Goal: Transaction & Acquisition: Book appointment/travel/reservation

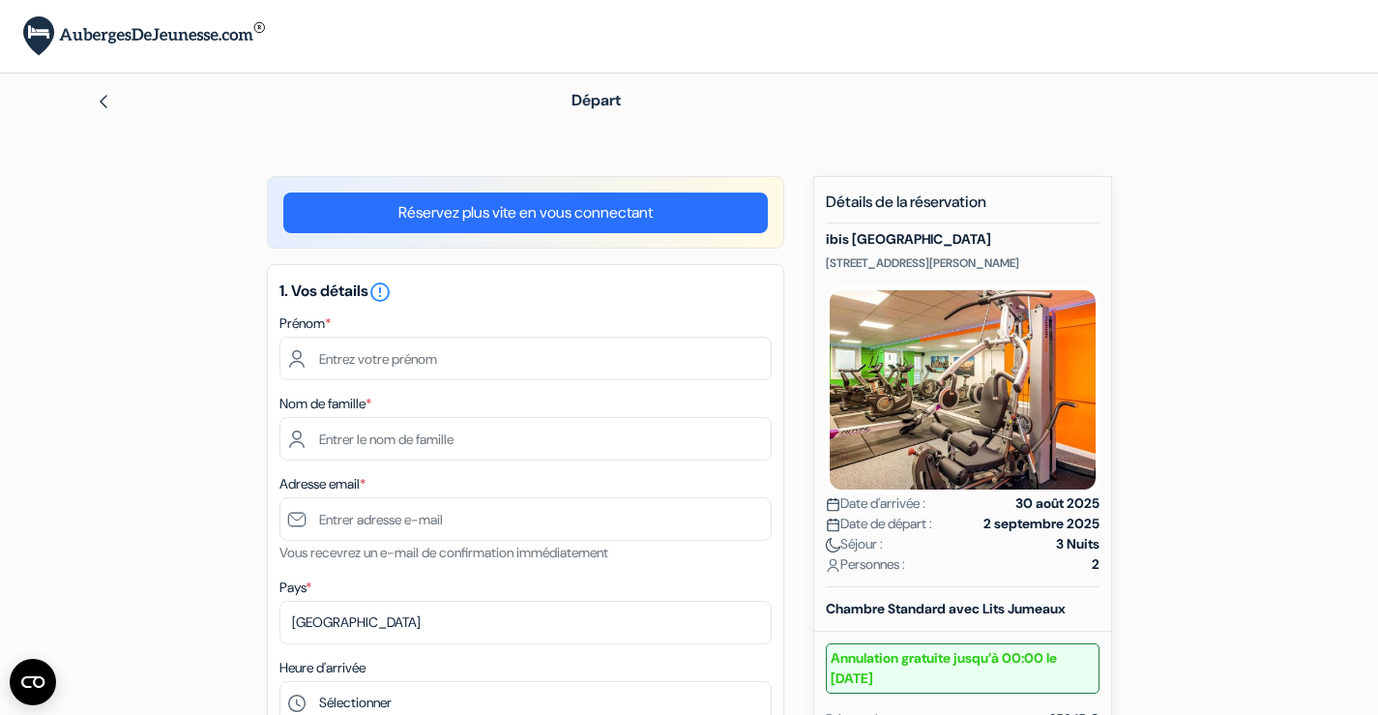
click at [103, 94] on img at bounding box center [103, 101] width 15 height 15
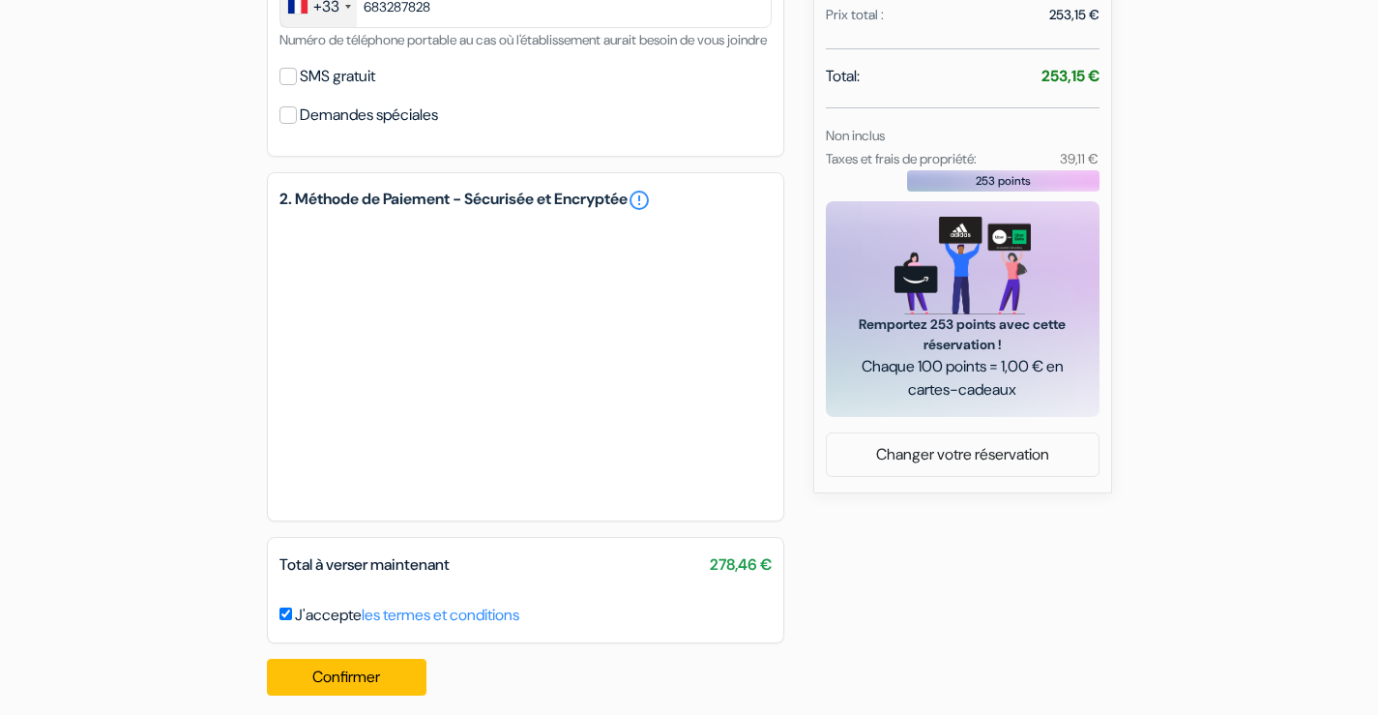
scroll to position [743, 0]
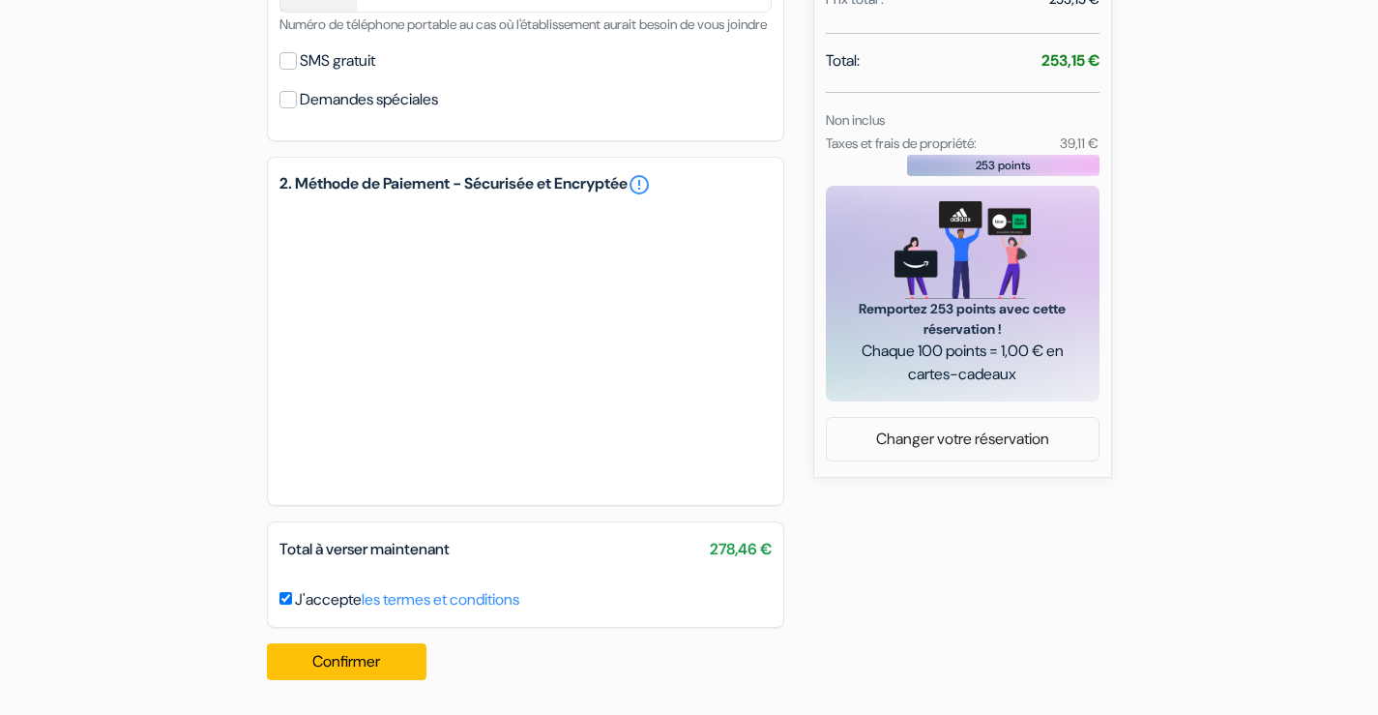
type input "6 83 28 78 28"
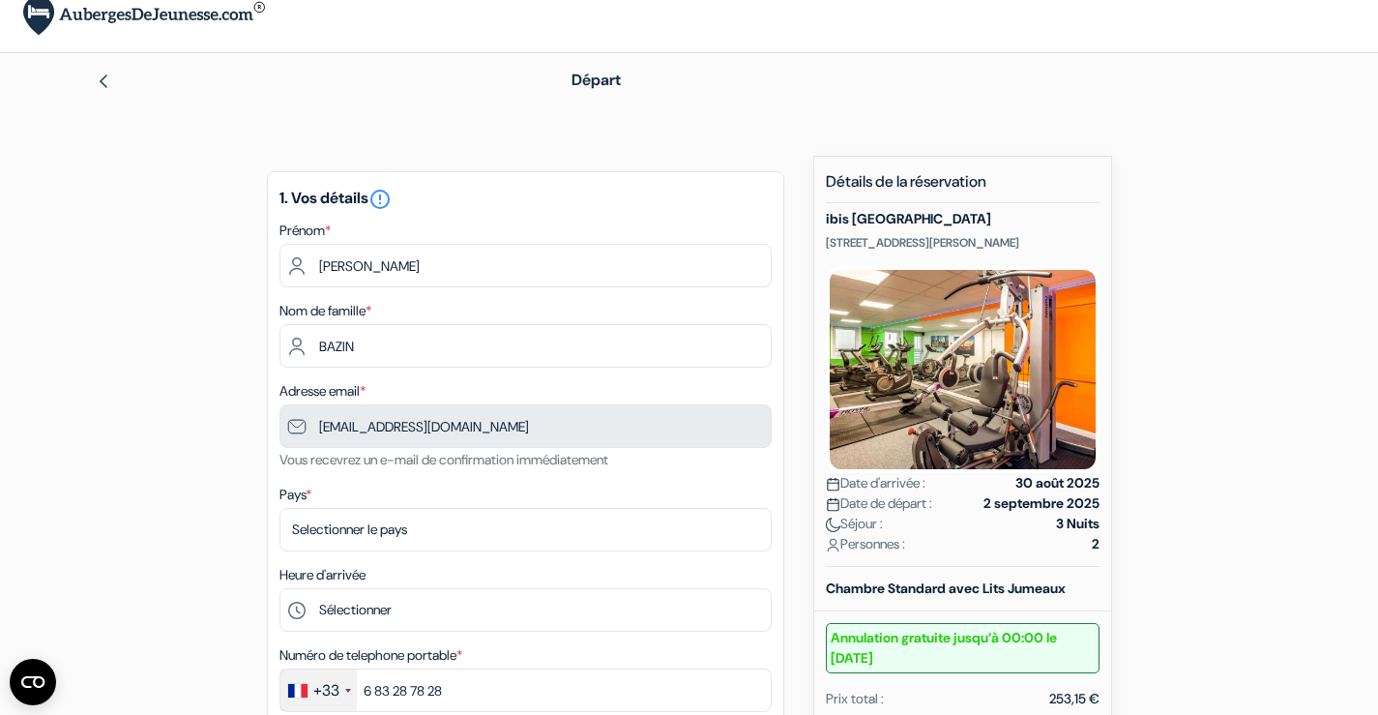
scroll to position [0, 0]
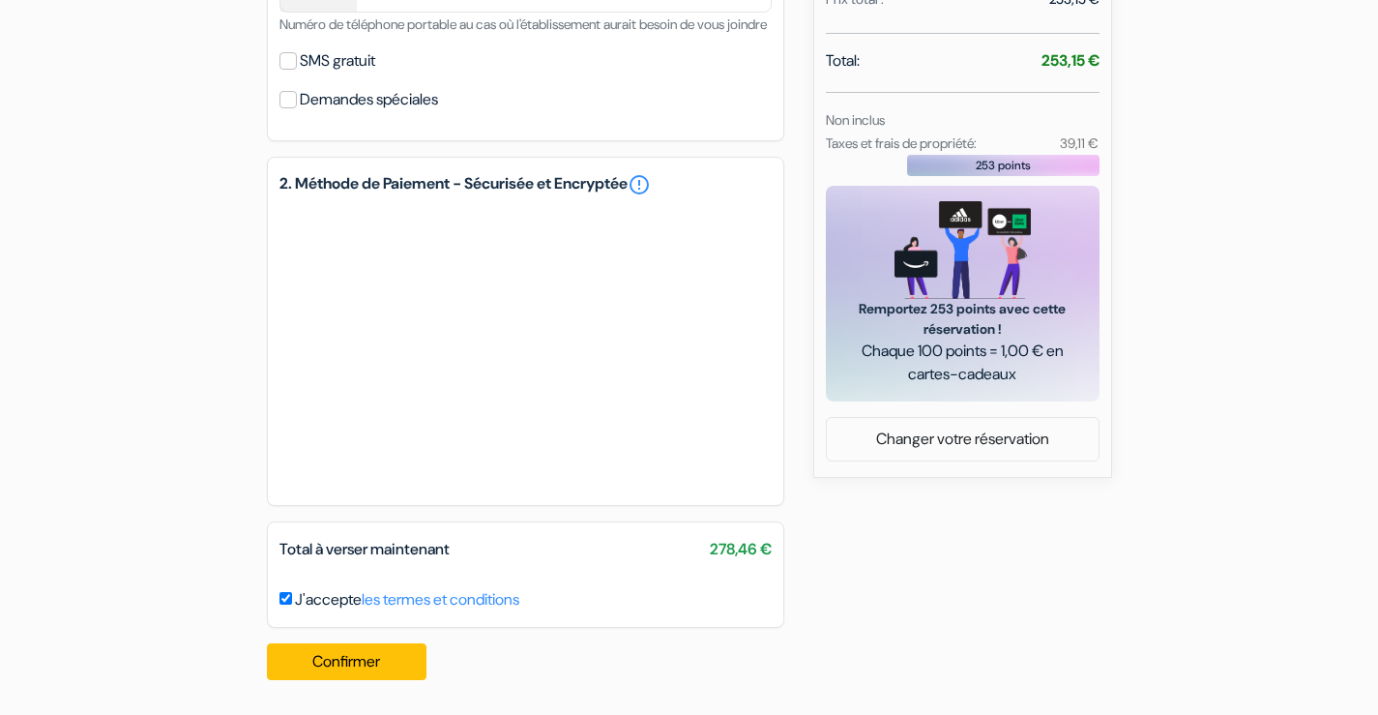
scroll to position [743, 0]
type input "6 83 28 78 28"
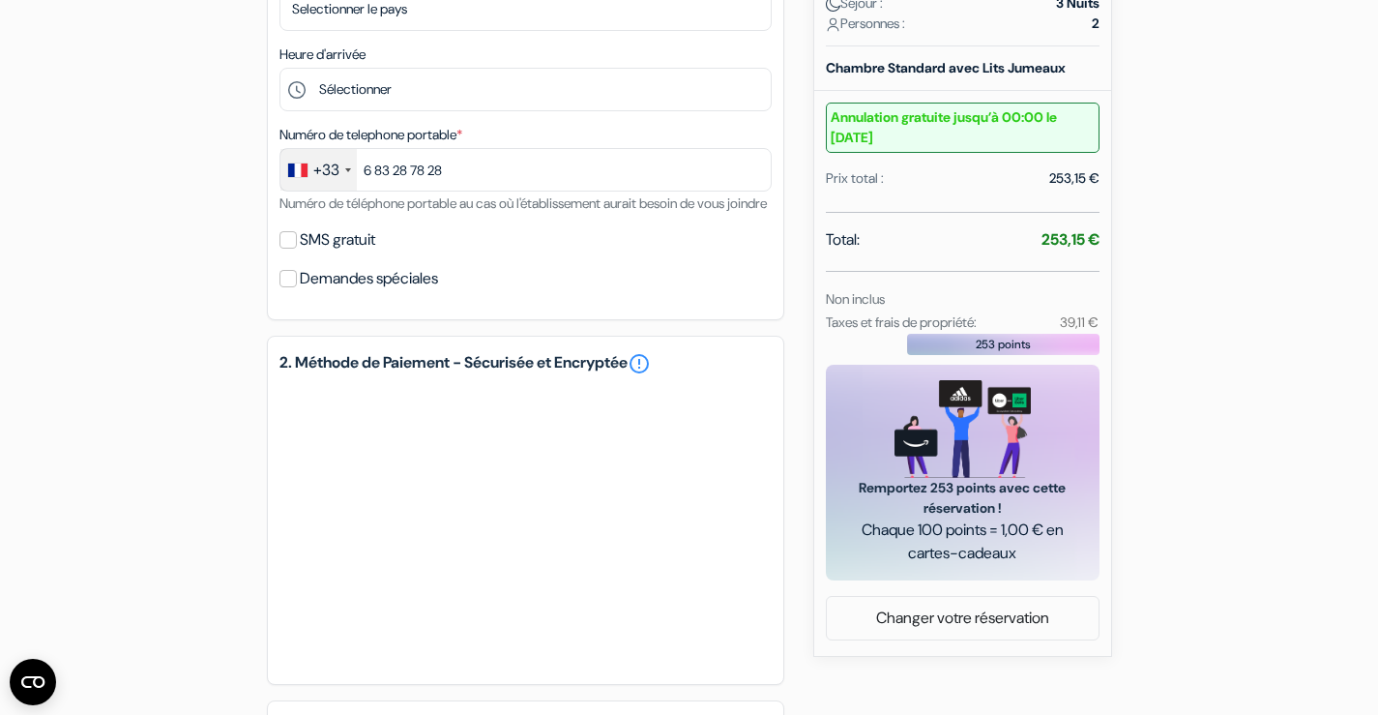
scroll to position [549, 0]
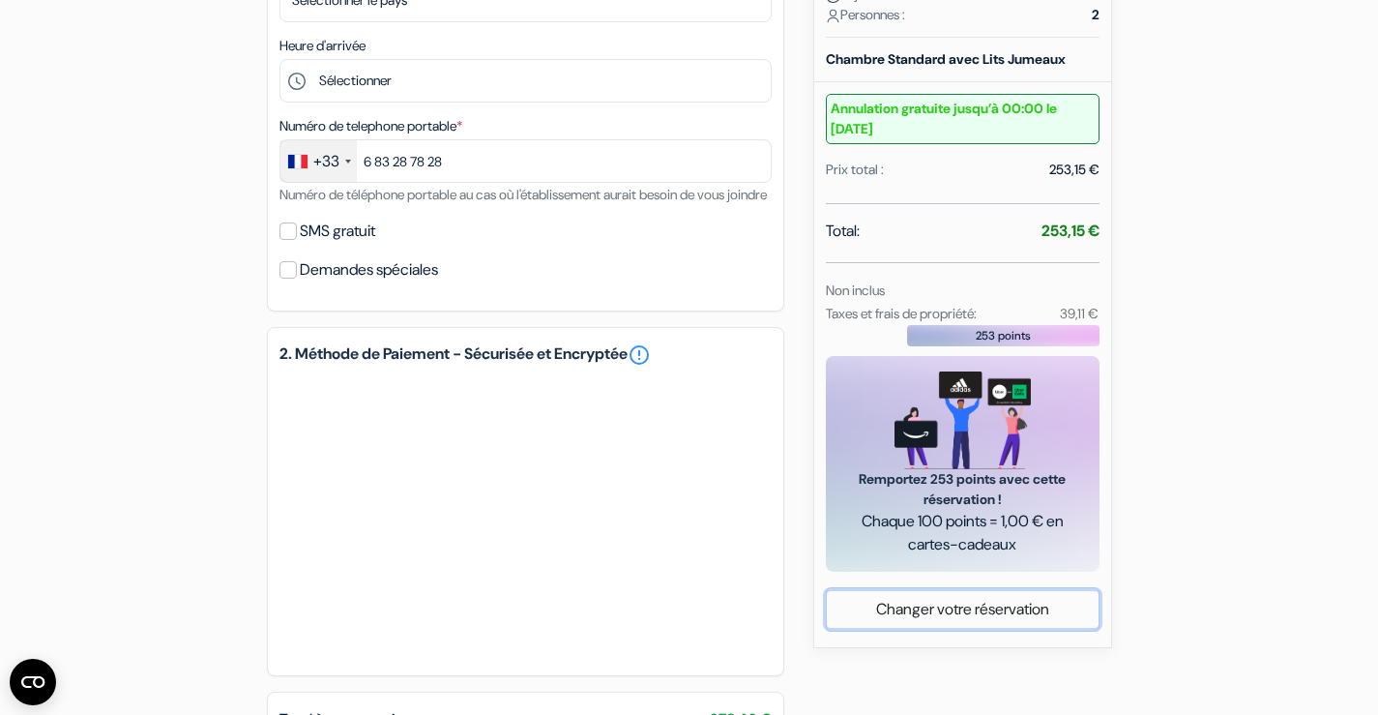
click at [970, 606] on link "Changer votre réservation" at bounding box center [963, 609] width 272 height 37
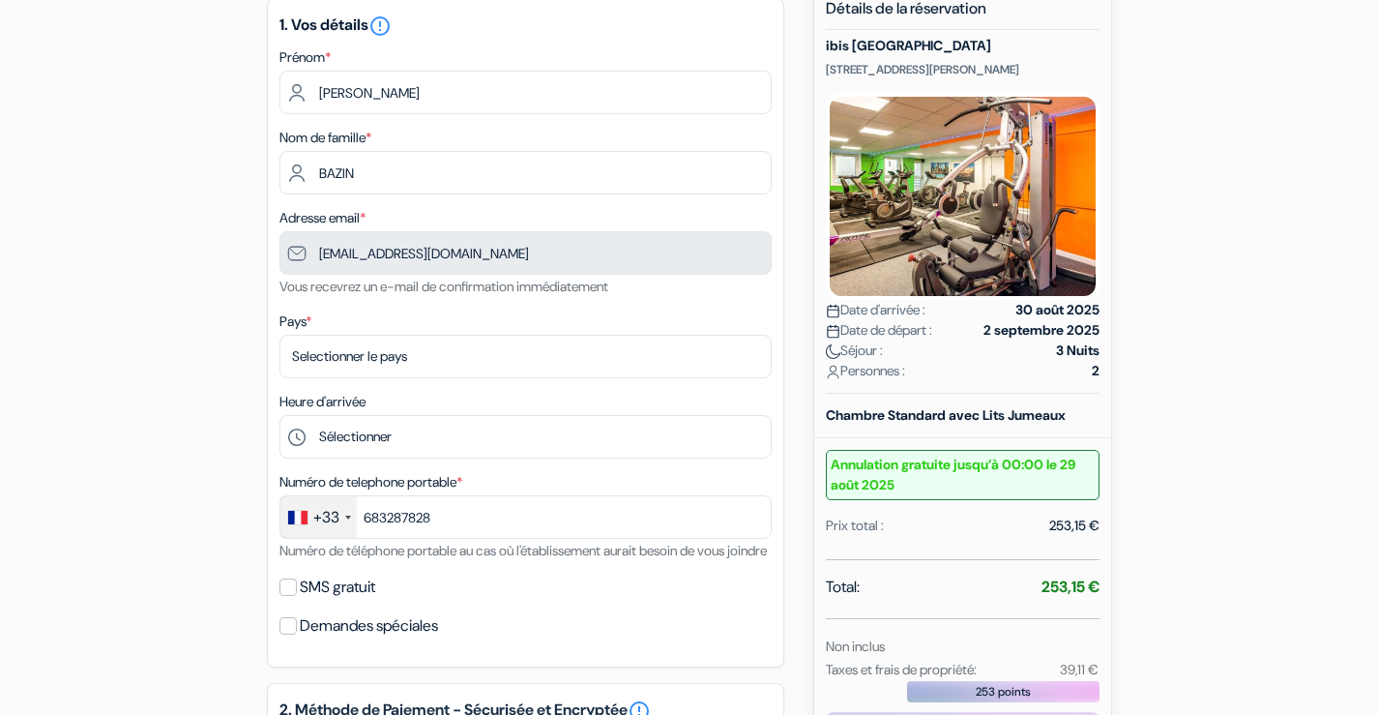
scroll to position [193, 0]
type input "6 83 28 78 28"
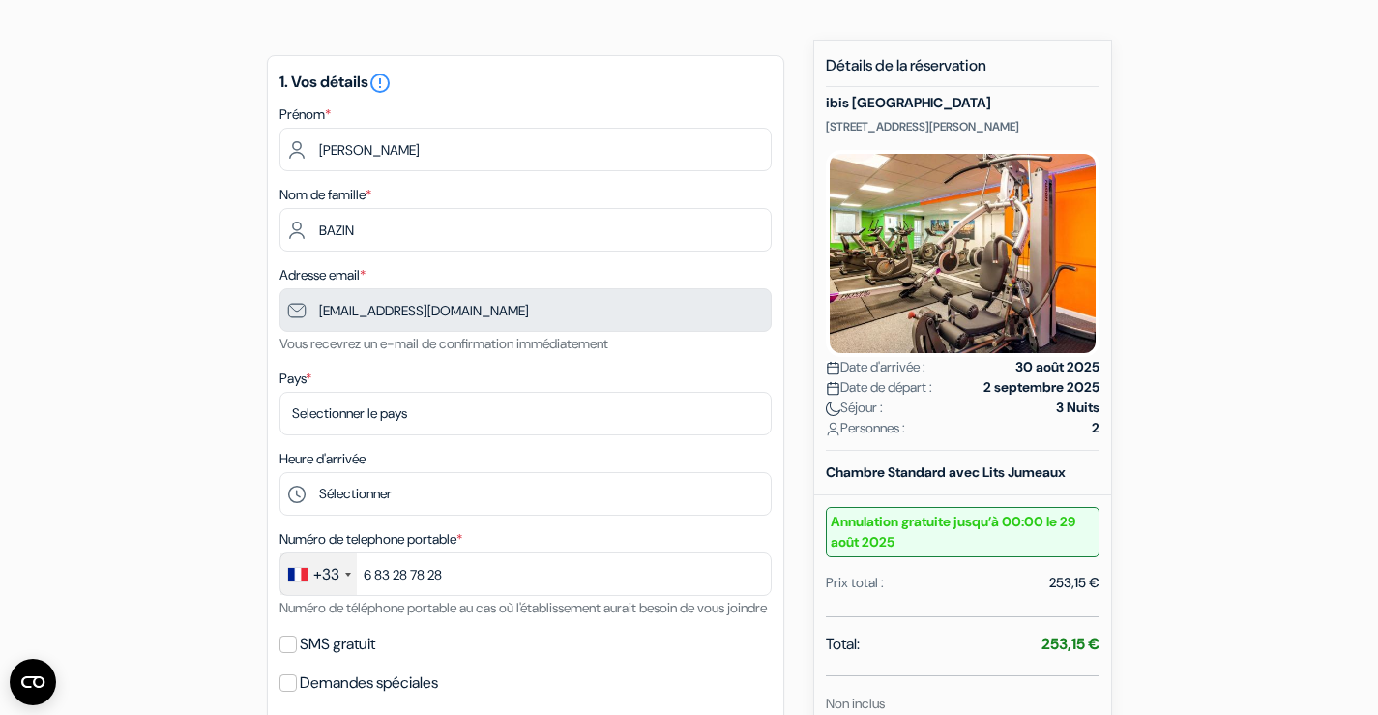
scroll to position [66, 0]
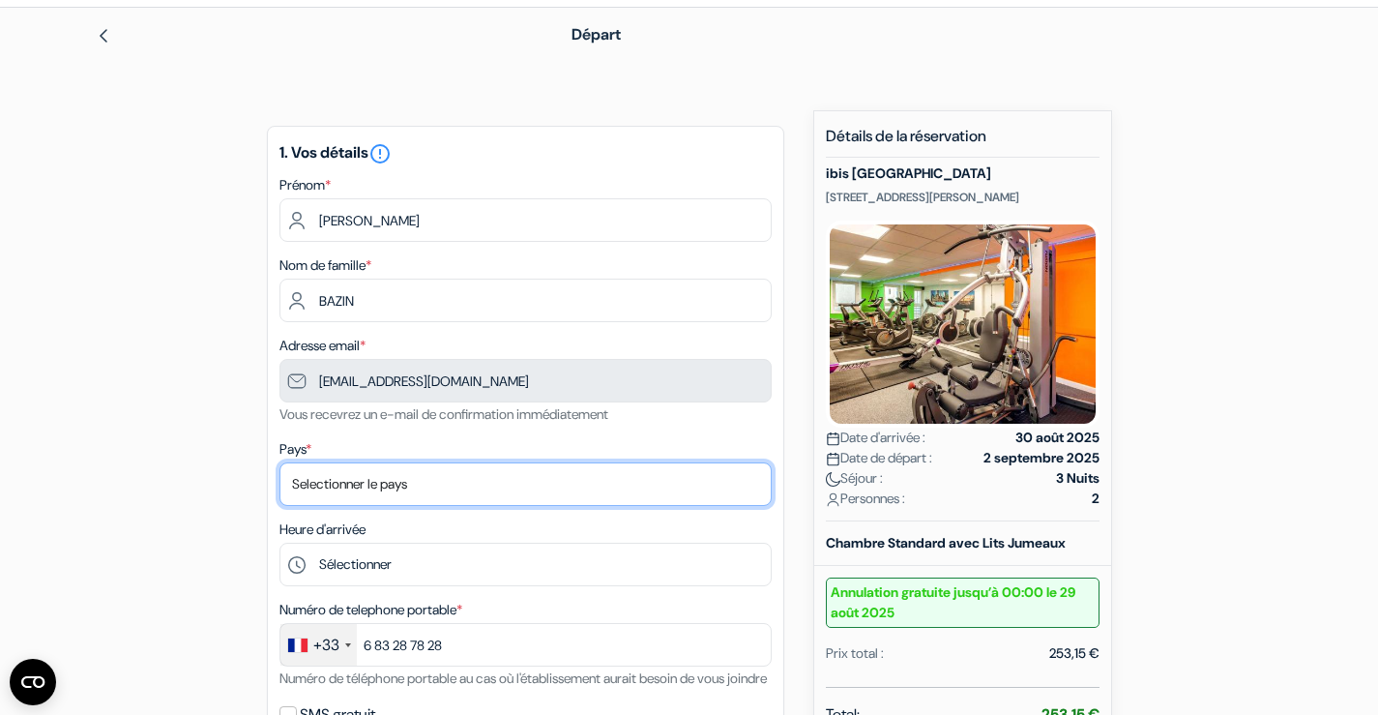
click at [434, 484] on select "Selectionner le pays Abkhazie Afghanistan Afrique du Sud Albanie Algérie Allema…" at bounding box center [525, 484] width 492 height 44
select select "fr"
click at [279, 462] on select "Selectionner le pays Abkhazie Afghanistan Afrique du Sud Albanie Algérie Allema…" at bounding box center [525, 484] width 492 height 44
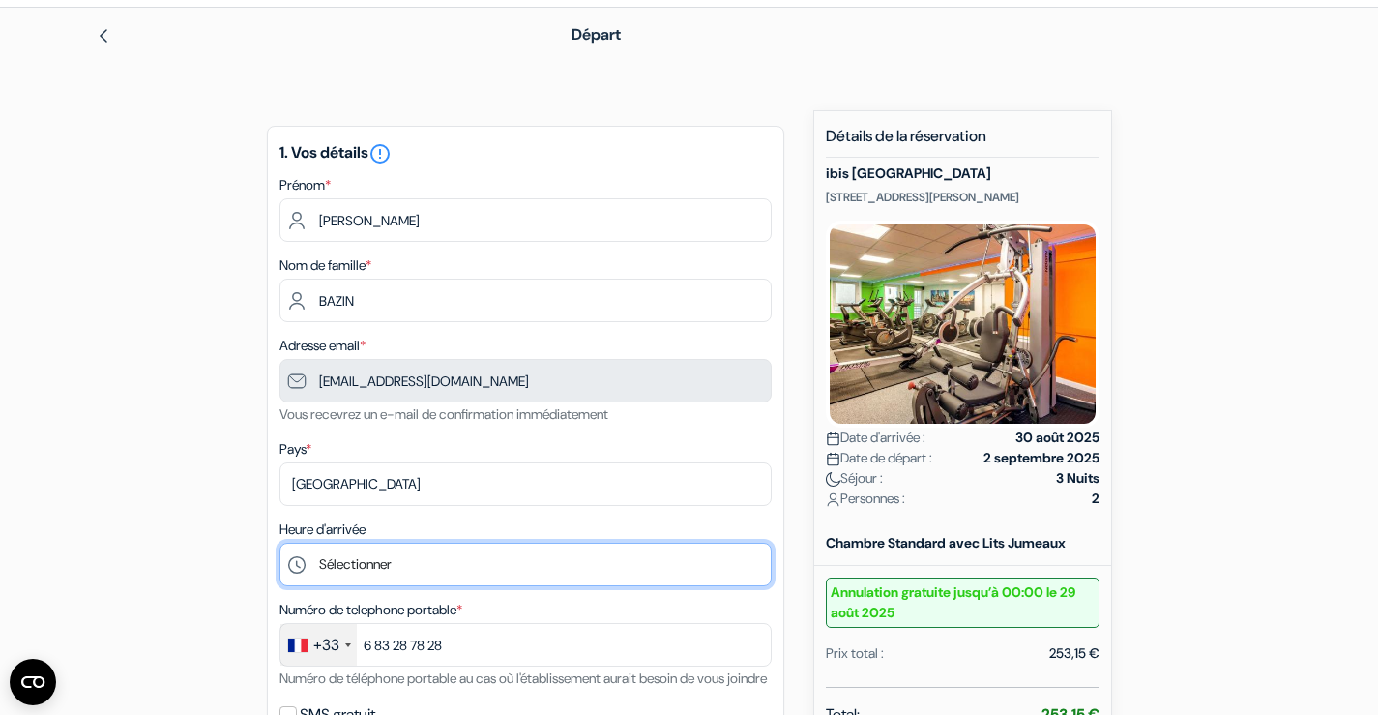
click at [315, 564] on select "Sélectionner 15:00 16:00 17:00 18:00 19:00 20:00 21:00 22:00 23:00 0:00" at bounding box center [525, 565] width 492 height 44
select select "15"
click at [279, 543] on select "Sélectionner 15:00 16:00 17:00 18:00 19:00 20:00 21:00 22:00 23:00 0:00" at bounding box center [525, 565] width 492 height 44
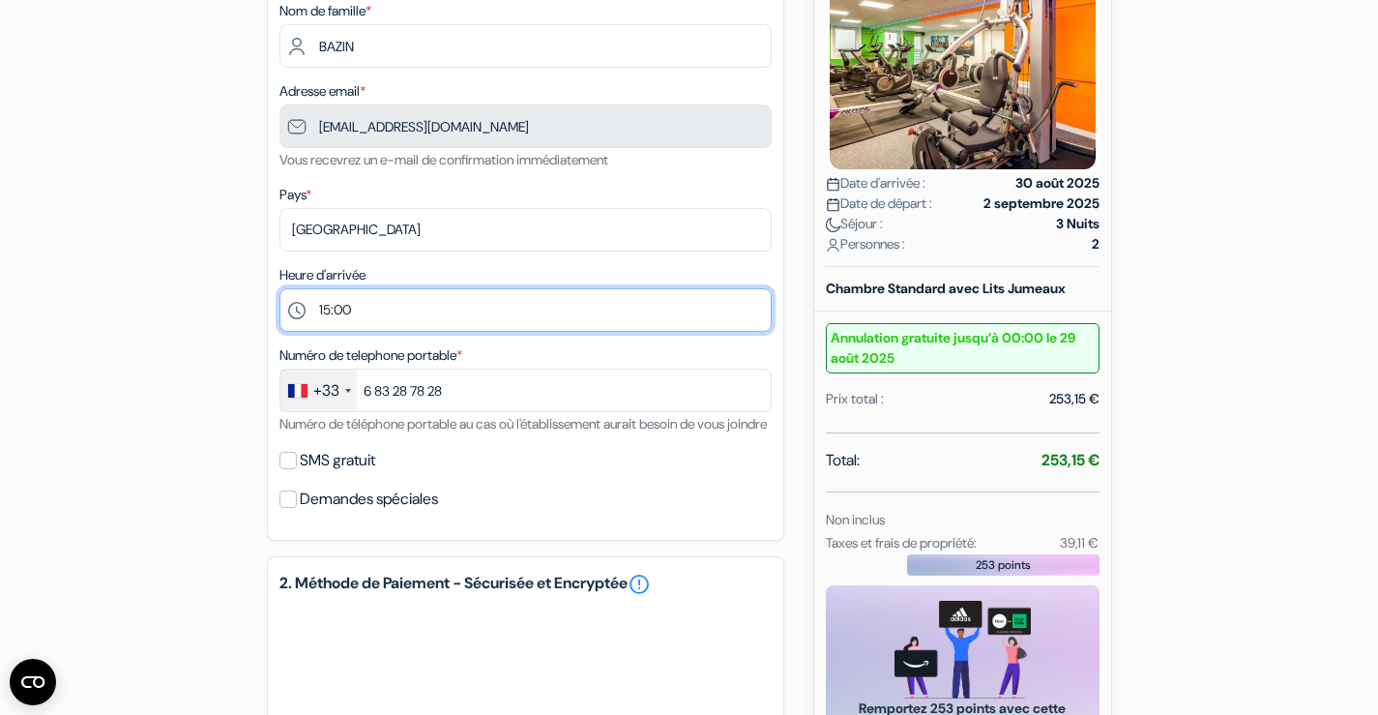
scroll to position [356, 0]
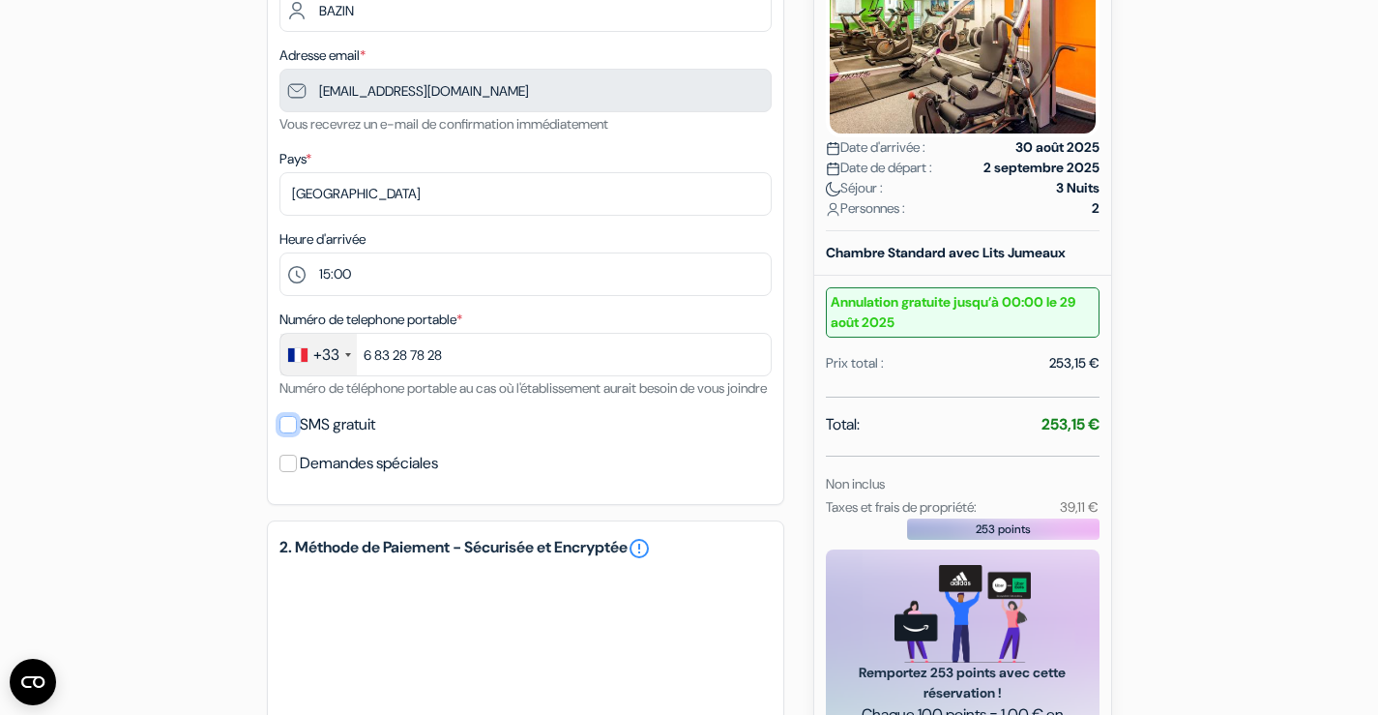
click at [296, 433] on input "SMS gratuit" at bounding box center [287, 424] width 17 height 17
checkbox input "true"
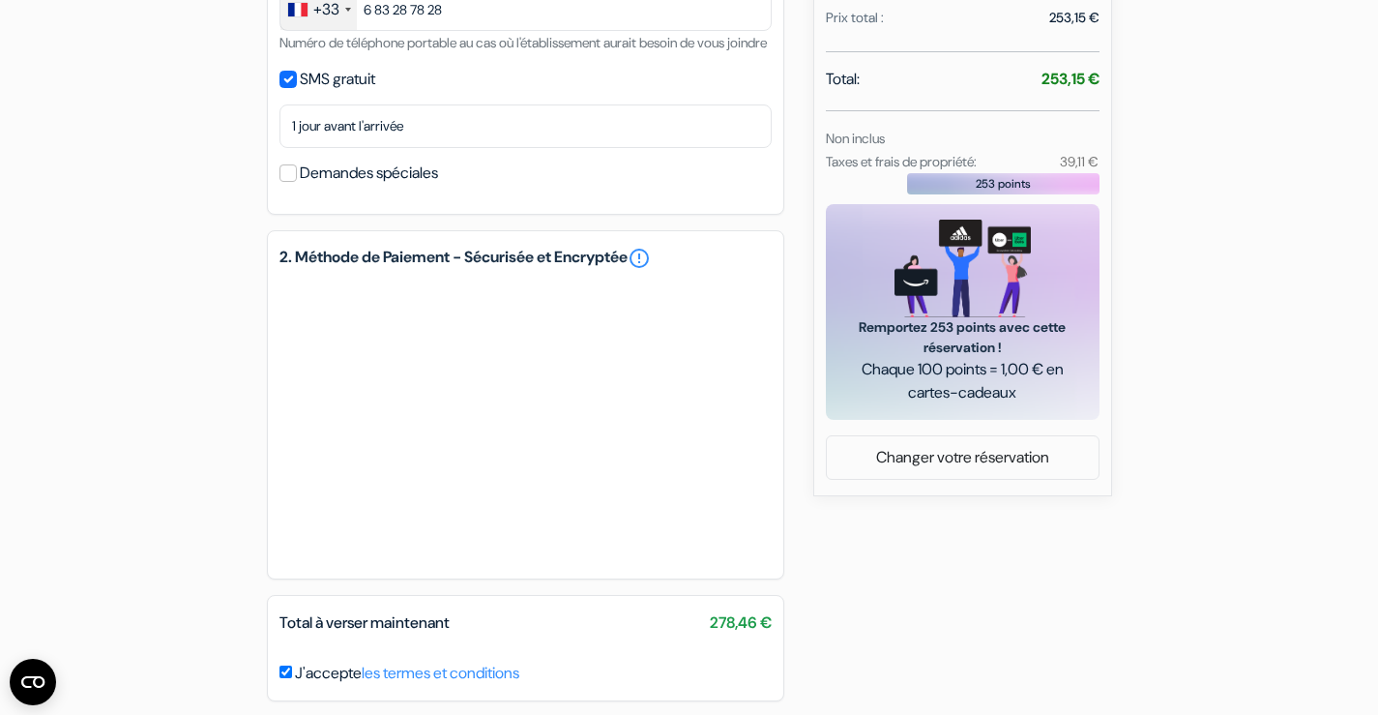
scroll to position [798, 0]
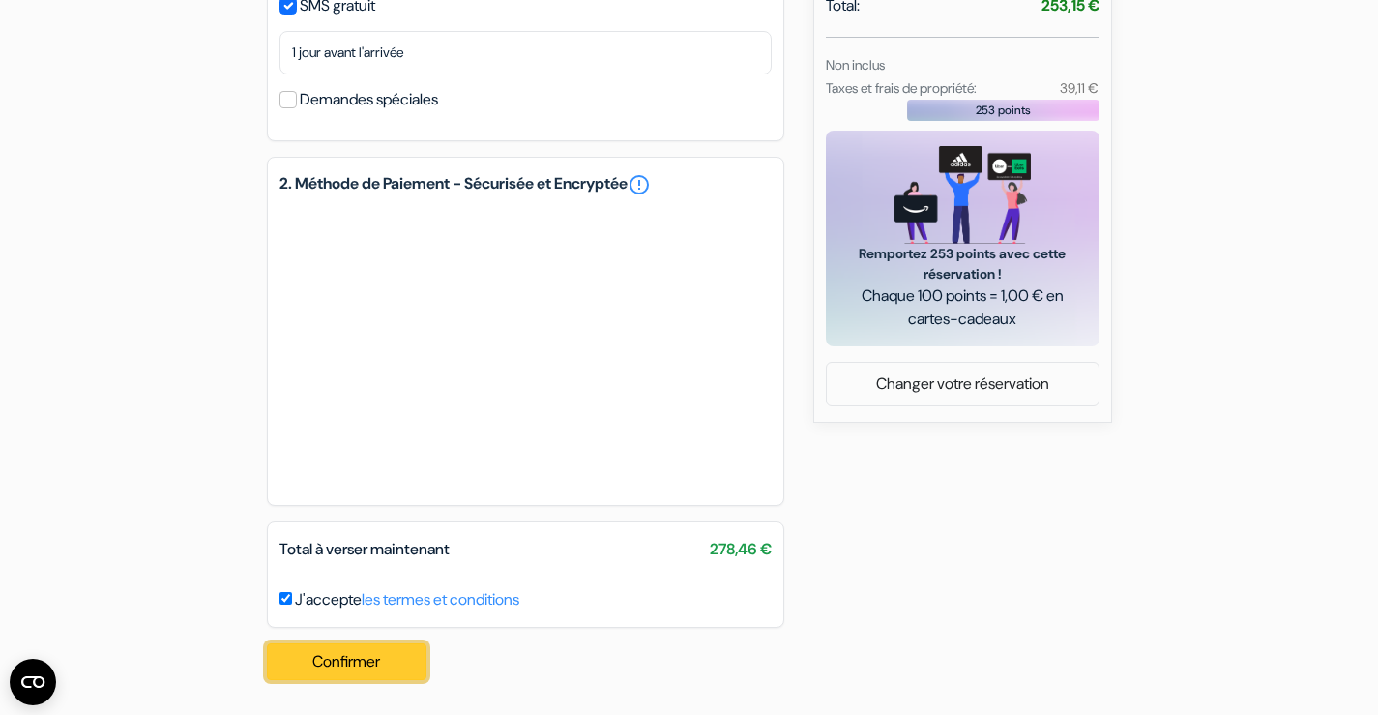
click at [368, 660] on button "Confirmer Loading..." at bounding box center [347, 661] width 161 height 37
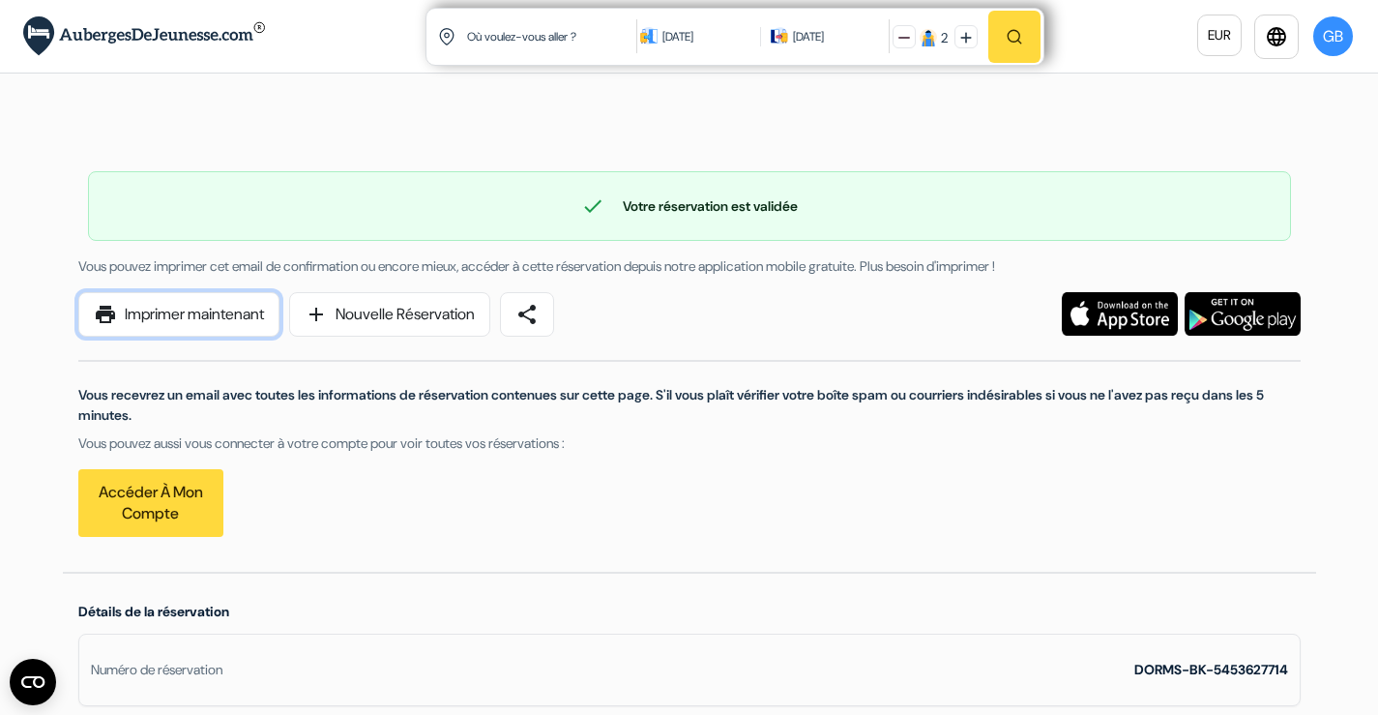
click at [154, 309] on link "print Imprimer maintenant" at bounding box center [178, 314] width 201 height 44
